Goal: Navigation & Orientation: Find specific page/section

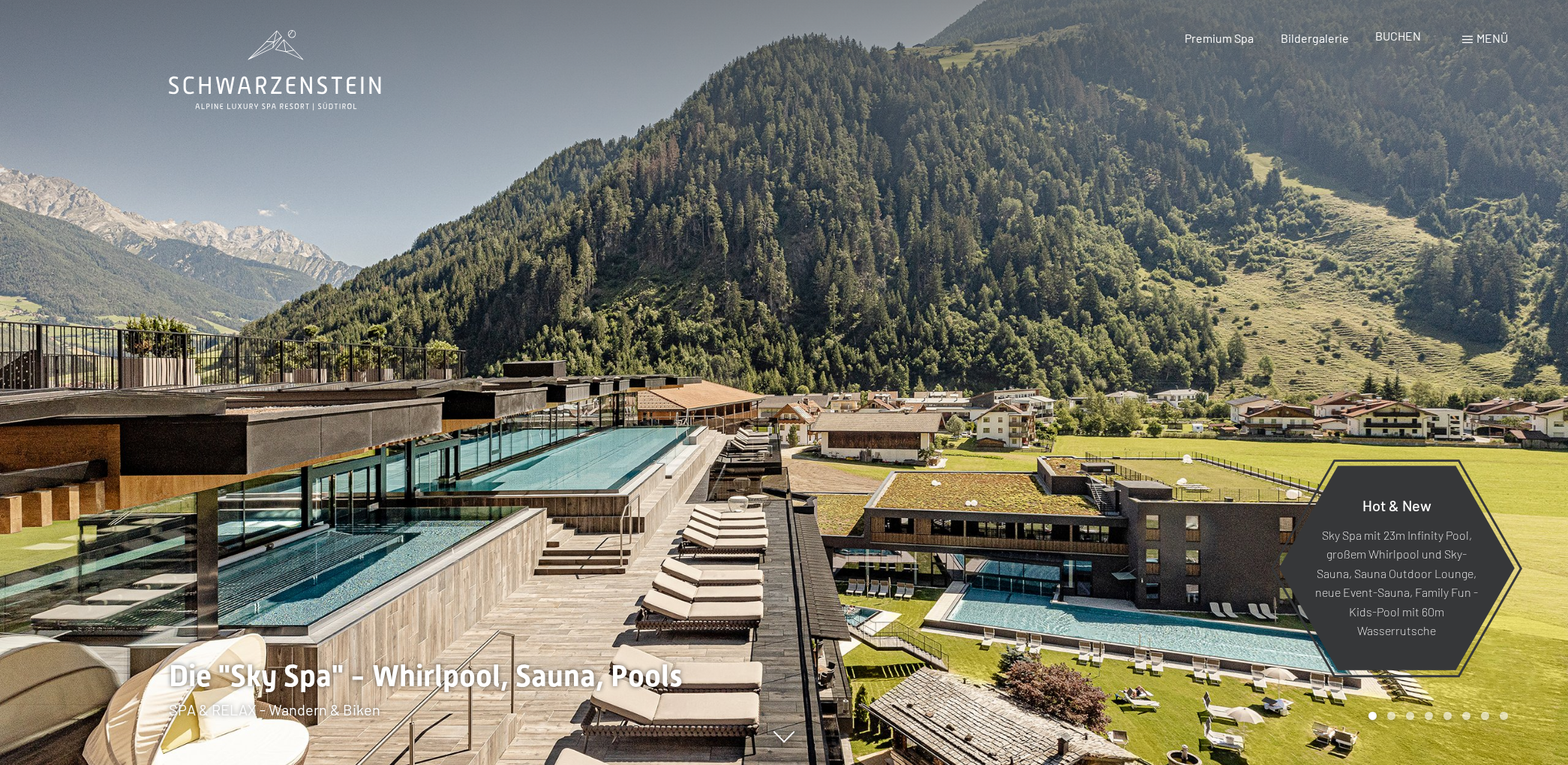
click at [1407, 37] on span "BUCHEN" at bounding box center [1398, 35] width 46 height 14
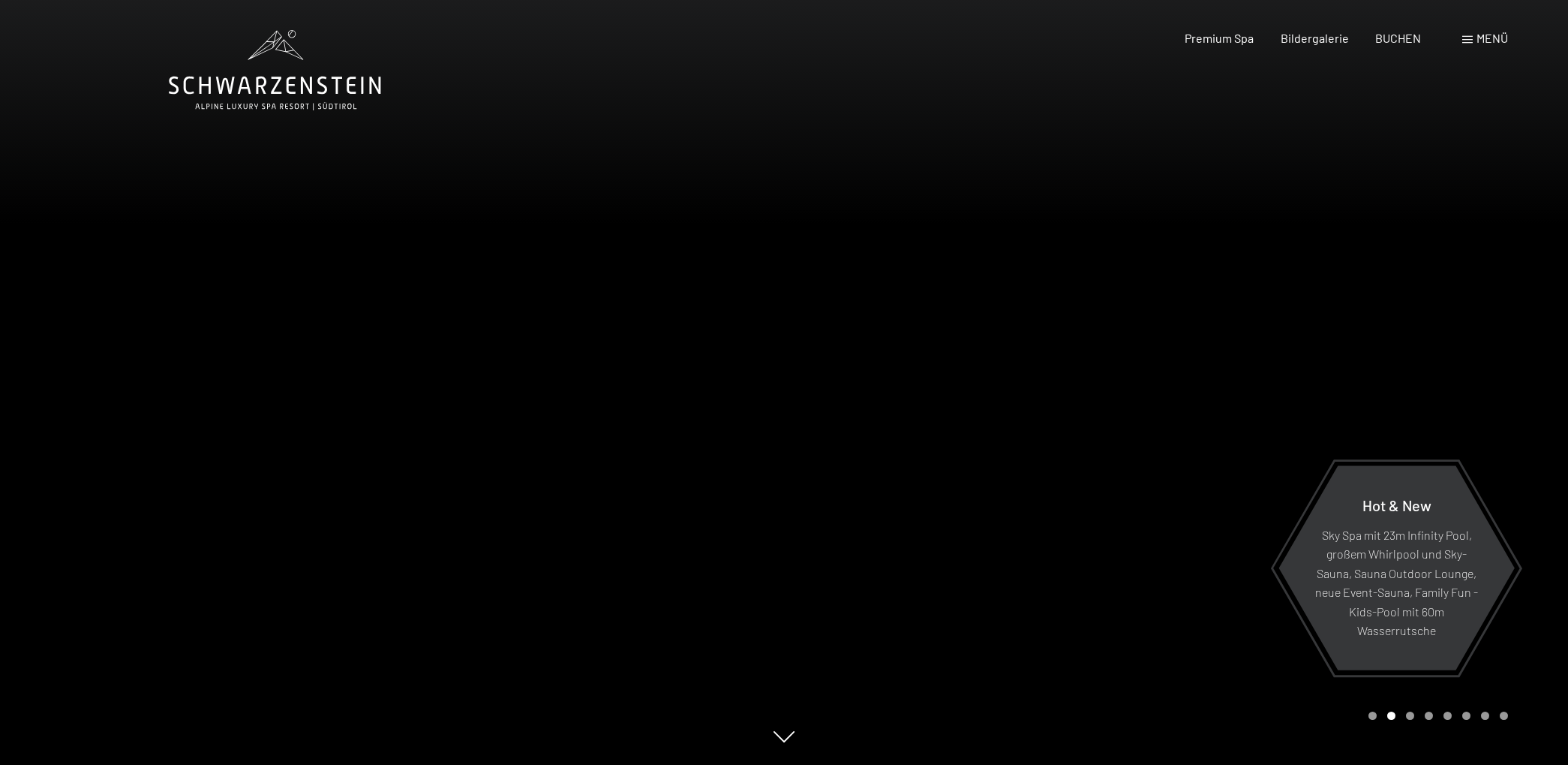
click at [1472, 42] on div "Menü" at bounding box center [1486, 39] width 46 height 17
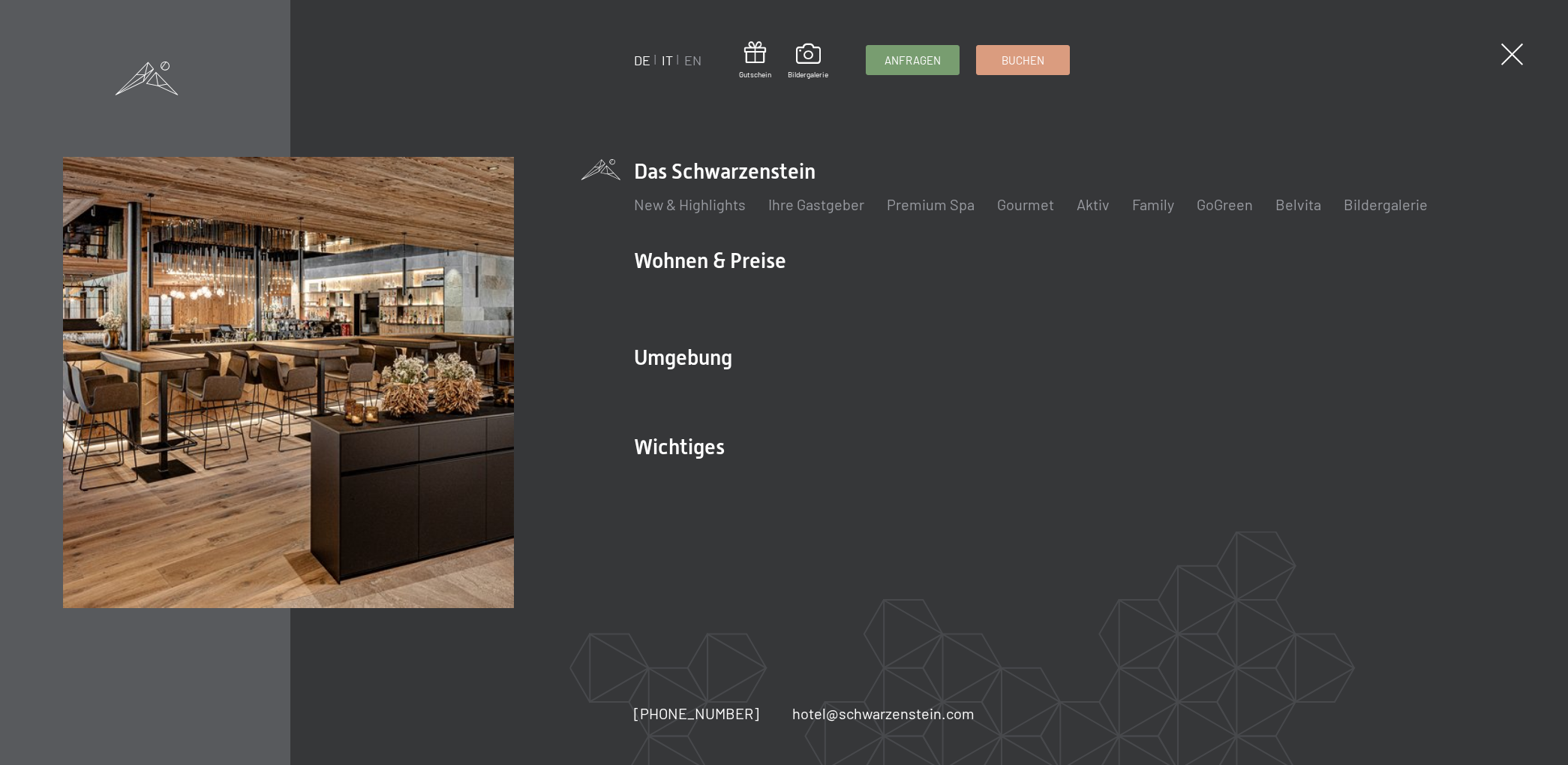
click at [664, 60] on link "IT" at bounding box center [667, 60] width 11 height 17
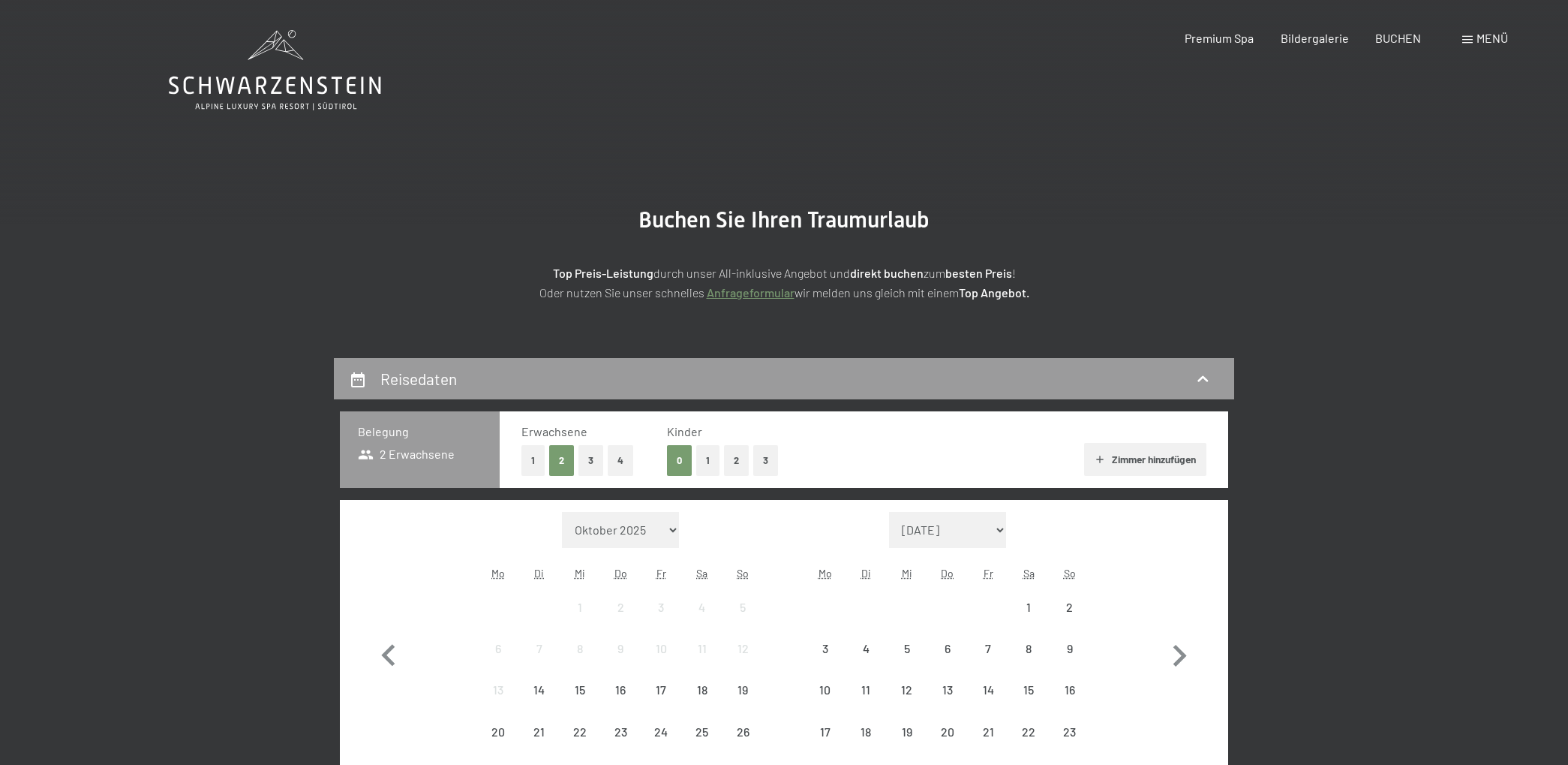
click at [1471, 41] on span at bounding box center [1467, 40] width 10 height 7
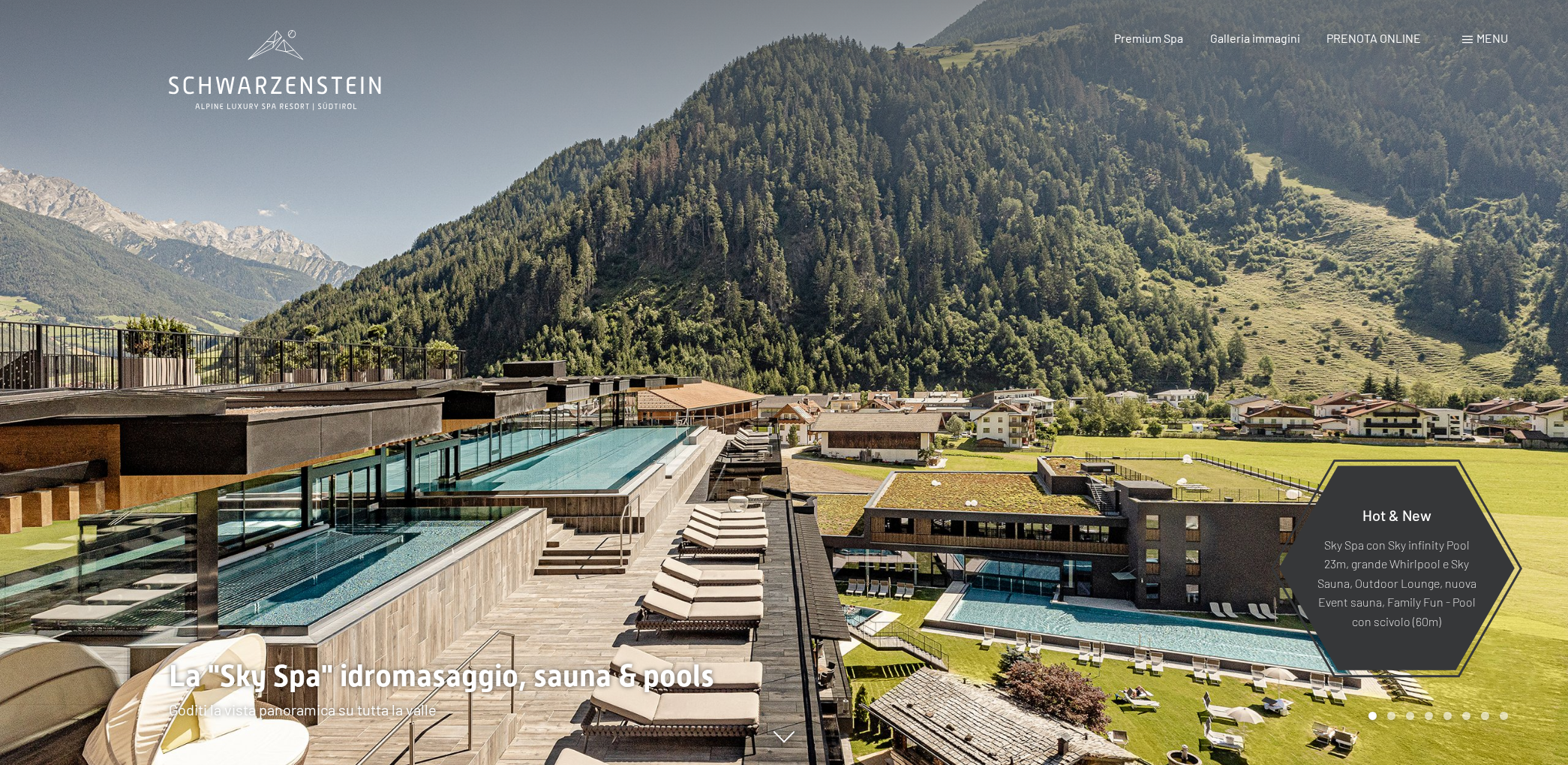
click at [1464, 41] on span at bounding box center [1467, 40] width 10 height 7
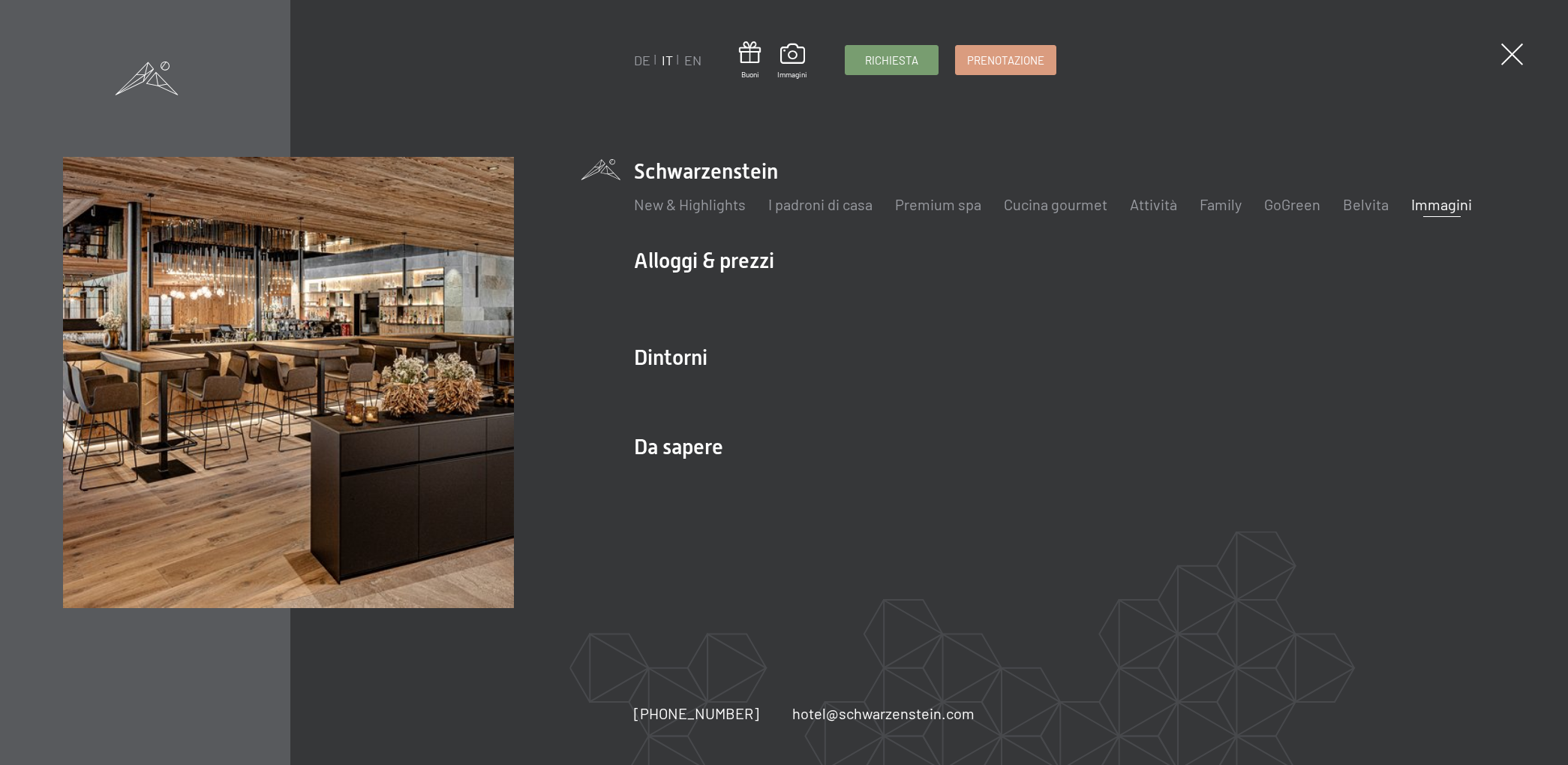
click at [1426, 201] on link "Immagini" at bounding box center [1442, 204] width 61 height 18
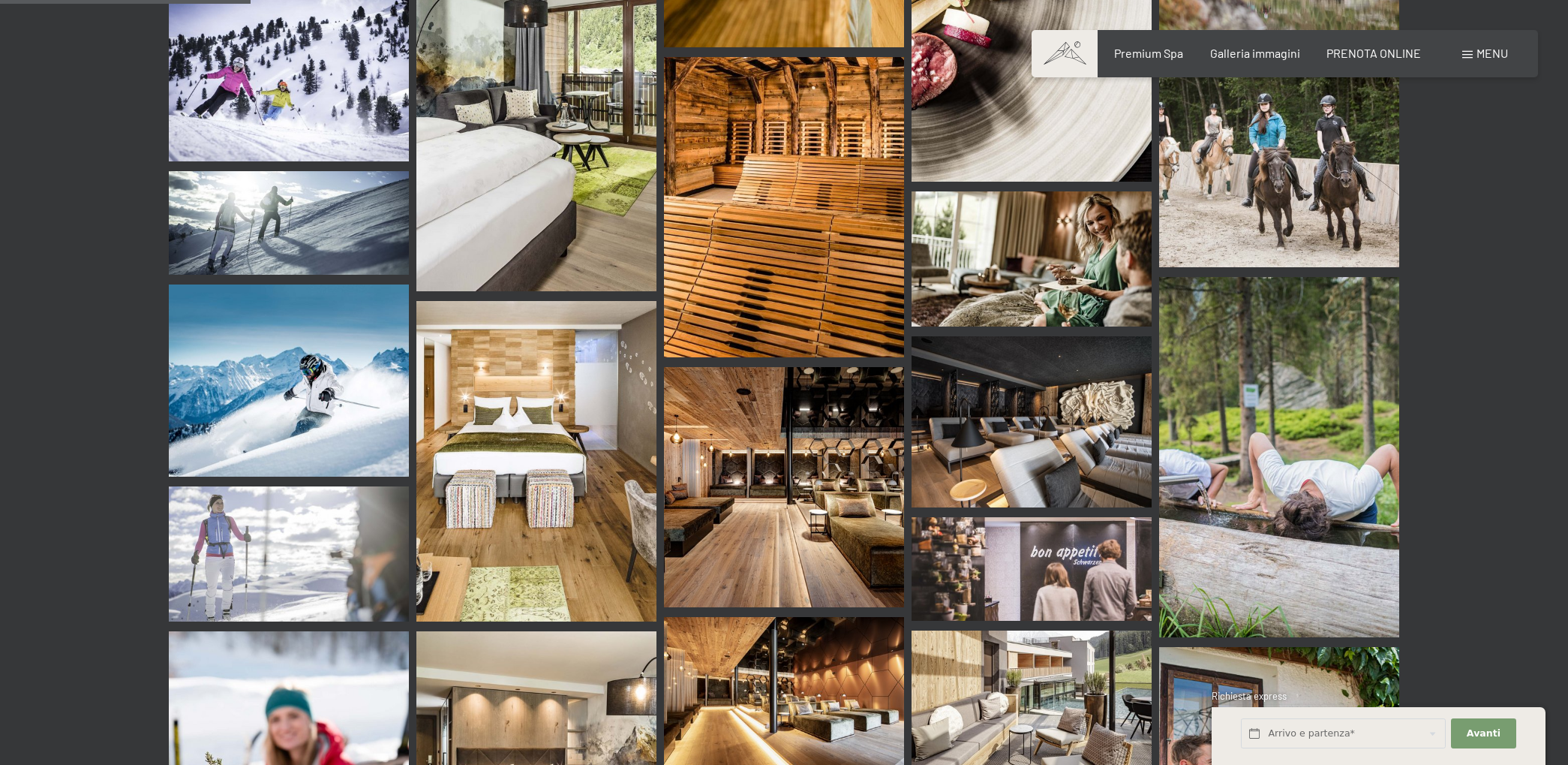
scroll to position [3030, 0]
click at [1473, 58] on div "Menu" at bounding box center [1486, 54] width 46 height 17
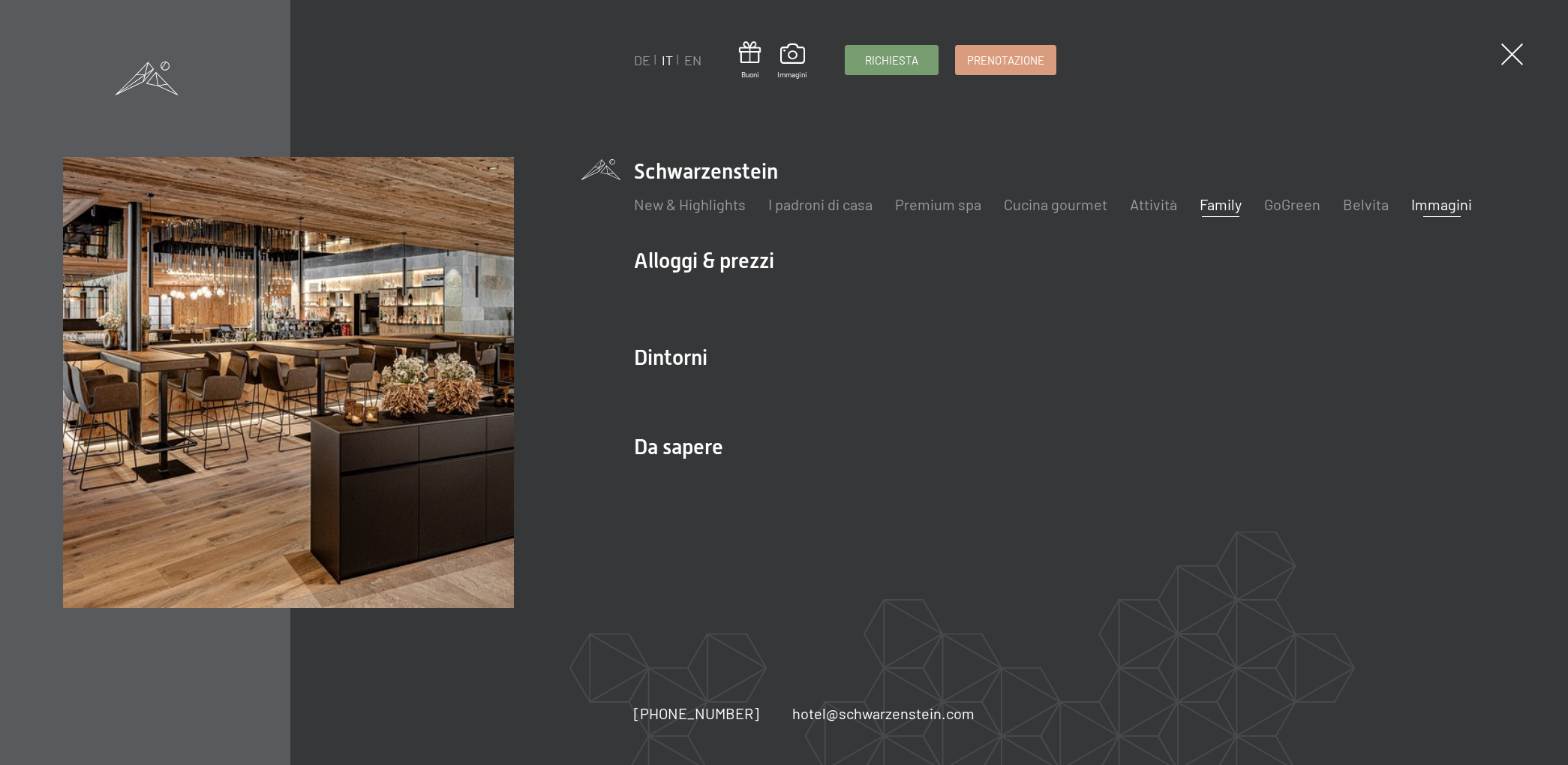
click at [1215, 209] on link "Family" at bounding box center [1221, 204] width 42 height 18
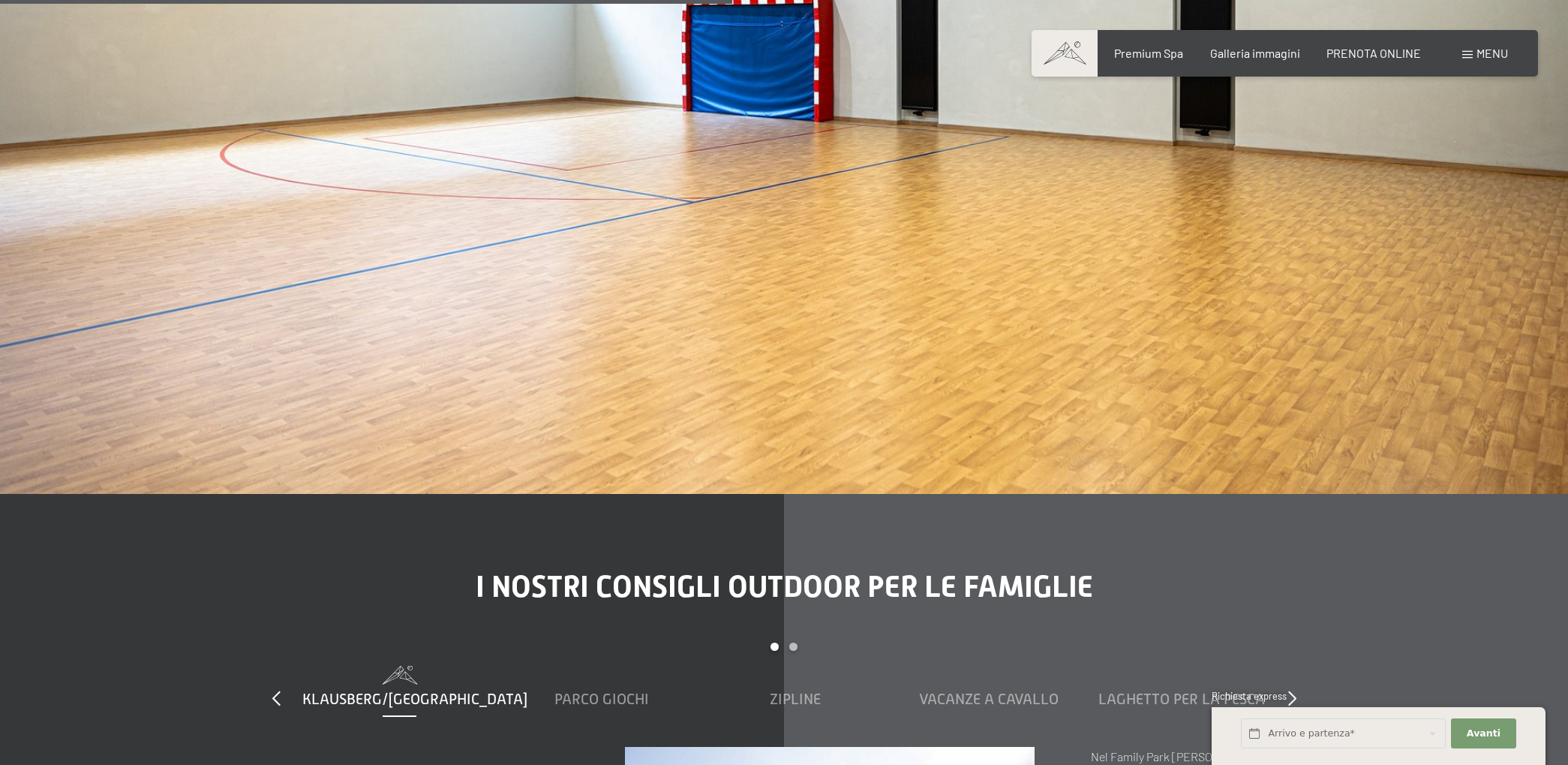
scroll to position [6007, 0]
